Goal: Task Accomplishment & Management: Manage account settings

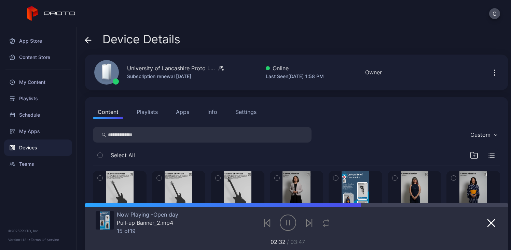
click at [214, 106] on button "Info" at bounding box center [212, 112] width 19 height 14
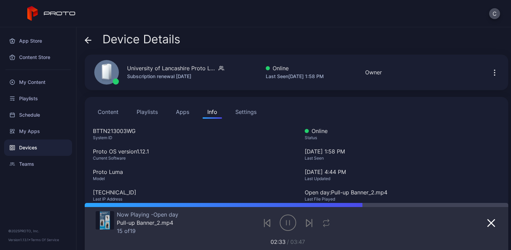
click at [234, 111] on button "Settings" at bounding box center [246, 112] width 31 height 14
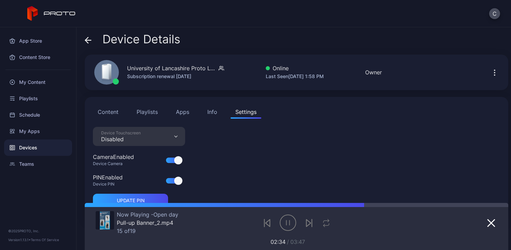
click at [159, 139] on div "Device Touchscreen Disabled" at bounding box center [139, 136] width 92 height 19
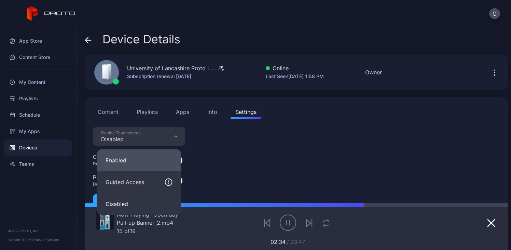
click at [146, 159] on button "Enabled" at bounding box center [139, 161] width 84 height 22
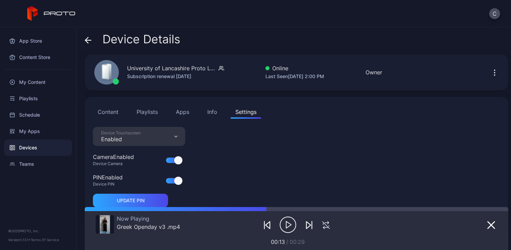
click at [156, 117] on button "Playlists" at bounding box center [147, 112] width 31 height 14
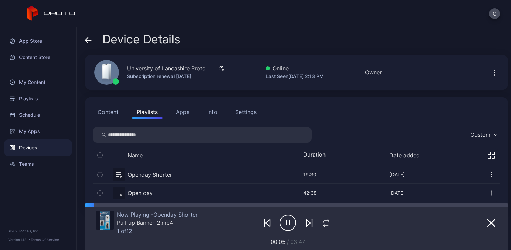
click at [212, 104] on div "Content Playlists Apps Info Settings Custom Name Duration Date added Openday Sh…" at bounding box center [297, 154] width 424 height 114
click at [211, 110] on div "Info" at bounding box center [212, 112] width 10 height 8
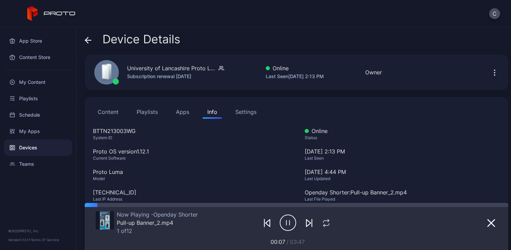
click at [242, 117] on button "Settings" at bounding box center [246, 112] width 31 height 14
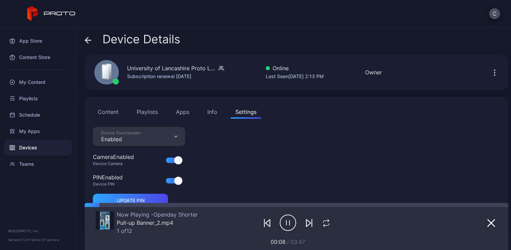
click at [141, 143] on div "Device Touchscreen Enabled" at bounding box center [139, 136] width 92 height 19
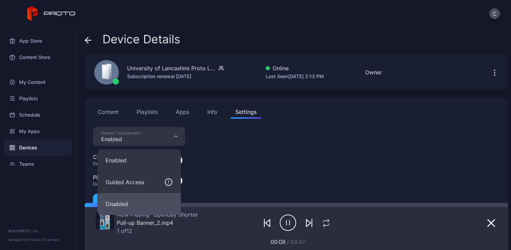
click at [157, 201] on button "Disabled" at bounding box center [139, 204] width 84 height 22
